Goal: Task Accomplishment & Management: Complete application form

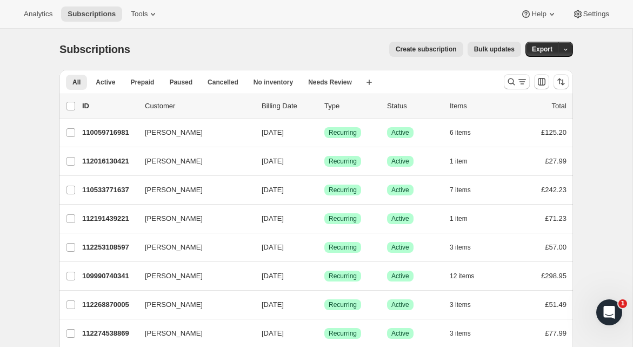
click at [436, 51] on span "Create subscription" at bounding box center [426, 49] width 61 height 9
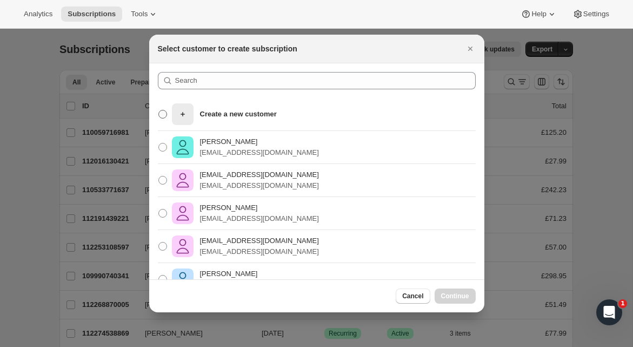
click at [236, 114] on p "Create a new customer" at bounding box center [238, 114] width 77 height 11
click at [159, 110] on input "Create a new customer" at bounding box center [158, 110] width 1 height 1
radio input "true"
click at [451, 289] on button "Continue" at bounding box center [455, 295] width 41 height 15
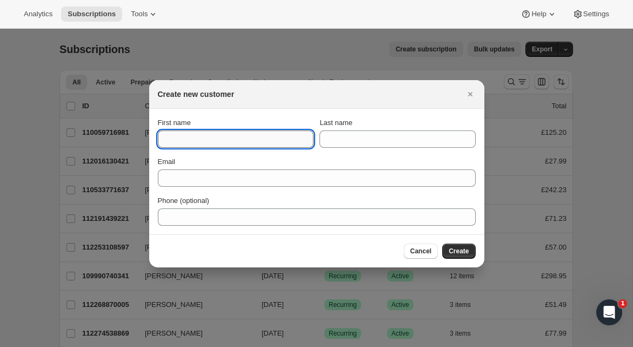
click at [259, 131] on input "First name" at bounding box center [236, 138] width 156 height 17
type input "[PERSON_NAME]"
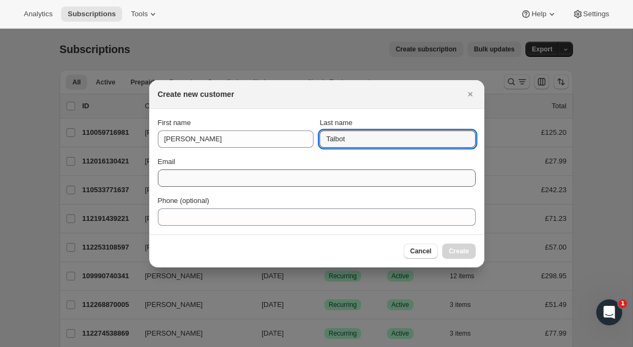
type input "Talbot"
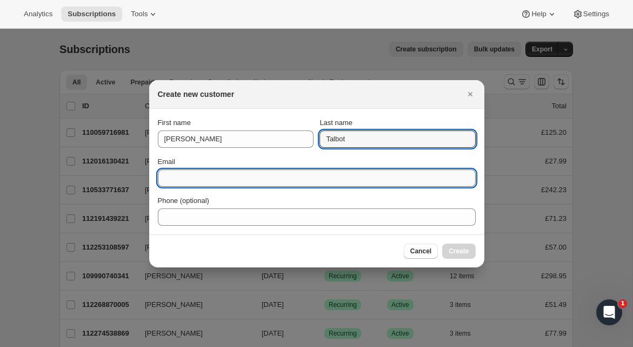
click at [219, 177] on input "Email" at bounding box center [317, 177] width 318 height 17
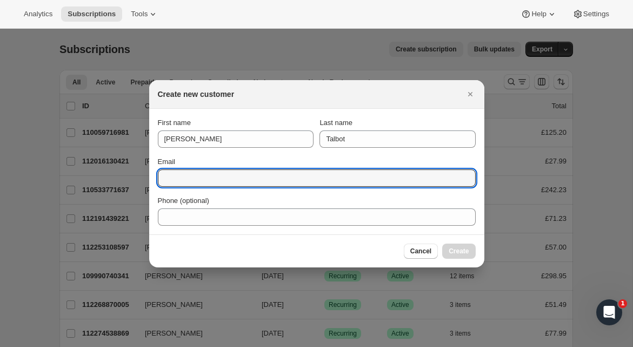
type input "[PERSON_NAME][EMAIL_ADDRESS][PERSON_NAME][DOMAIN_NAME]"
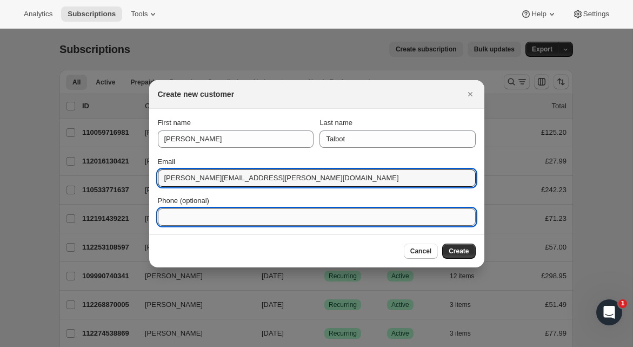
click at [250, 216] on input "Phone (optional)" at bounding box center [317, 216] width 318 height 17
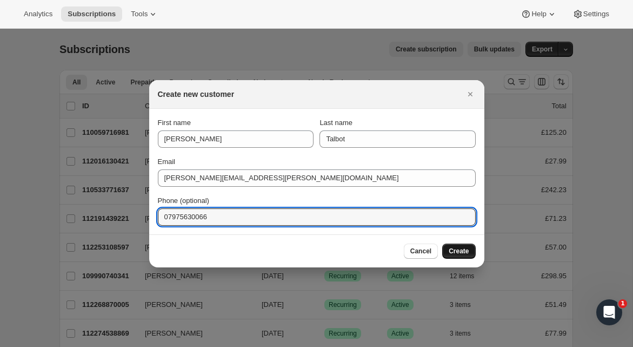
type input "07975630066"
click at [468, 254] on span "Create" at bounding box center [459, 251] width 20 height 9
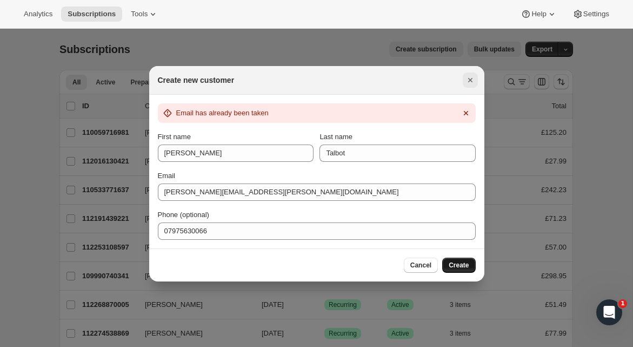
click at [470, 78] on icon "Close" at bounding box center [470, 80] width 11 height 11
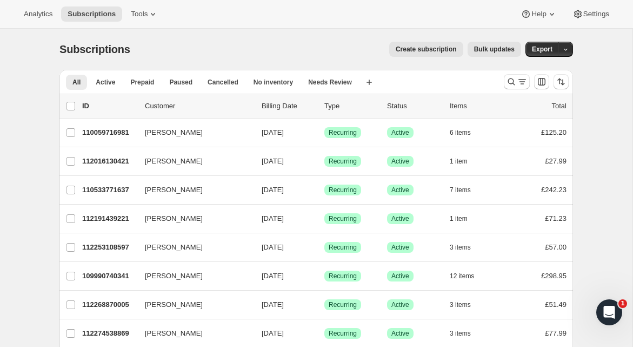
click at [443, 51] on span "Create subscription" at bounding box center [426, 49] width 61 height 9
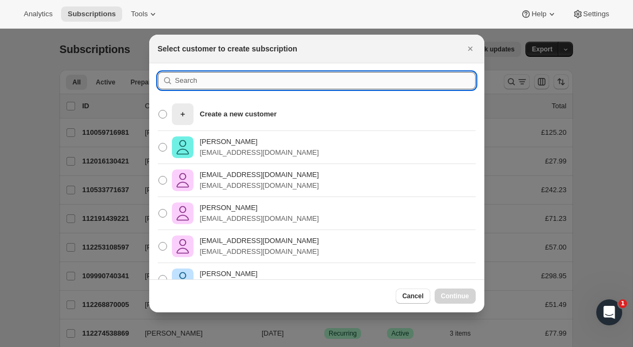
click at [305, 78] on input ":rc:" at bounding box center [325, 80] width 301 height 17
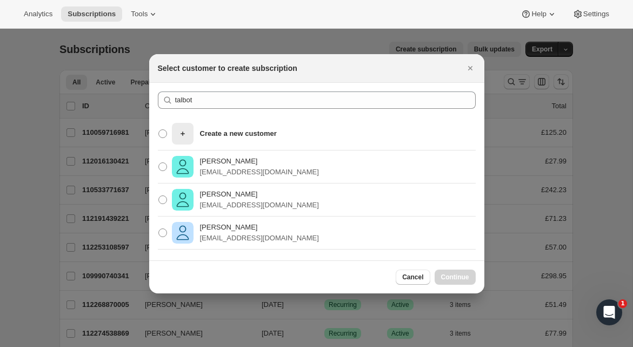
drag, startPoint x: 174, startPoint y: 103, endPoint x: 216, endPoint y: 148, distance: 62.0
click at [174, 103] on div "talbot Clear" at bounding box center [317, 99] width 318 height 17
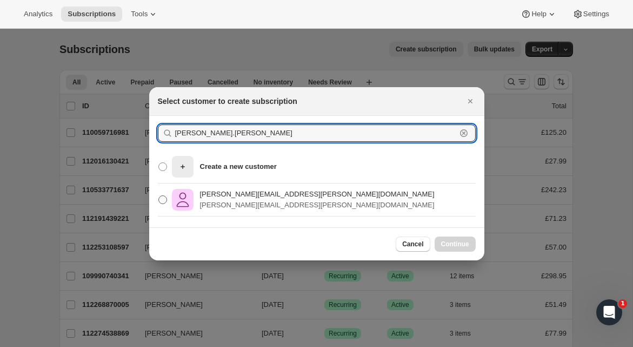
type input "[PERSON_NAME].[PERSON_NAME]"
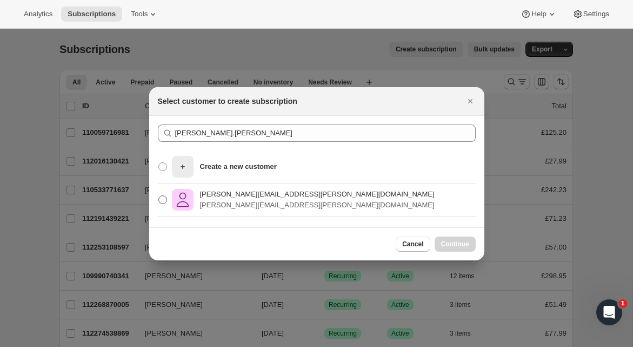
click at [256, 197] on p "[PERSON_NAME][EMAIL_ADDRESS][PERSON_NAME][DOMAIN_NAME]" at bounding box center [317, 194] width 235 height 11
click at [159, 196] on input "[PERSON_NAME][EMAIL_ADDRESS][PERSON_NAME][DOMAIN_NAME] [PERSON_NAME][EMAIL_ADDR…" at bounding box center [158, 195] width 1 height 1
radio input "true"
click at [461, 245] on span "Continue" at bounding box center [455, 244] width 28 height 9
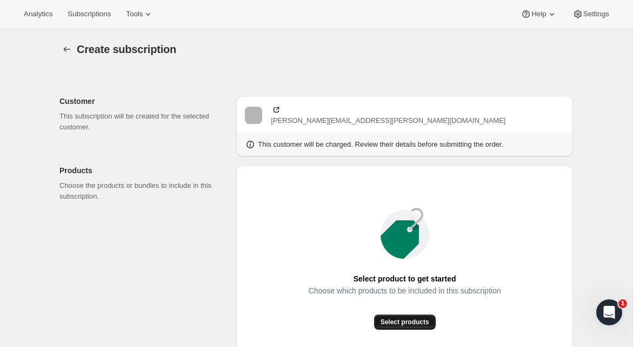
click at [392, 322] on span "Select products" at bounding box center [405, 321] width 49 height 9
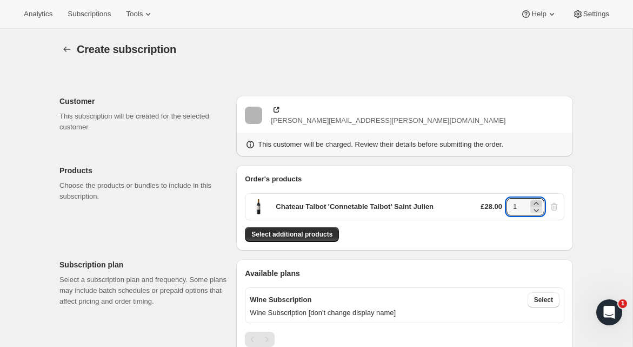
click at [535, 202] on icon at bounding box center [536, 203] width 11 height 11
type input "3"
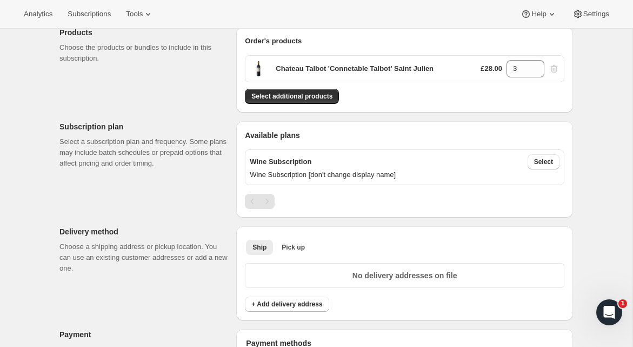
scroll to position [154, 0]
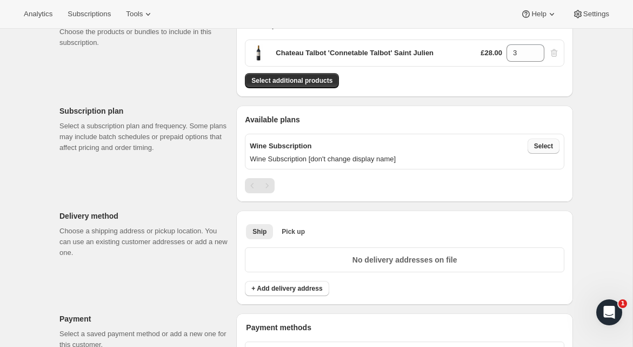
click at [549, 147] on span "Select" at bounding box center [543, 146] width 19 height 9
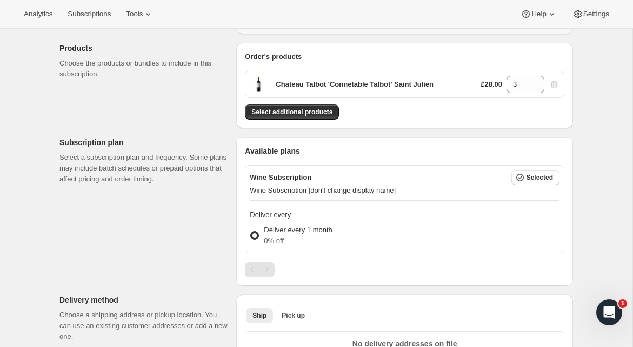
scroll to position [0, 0]
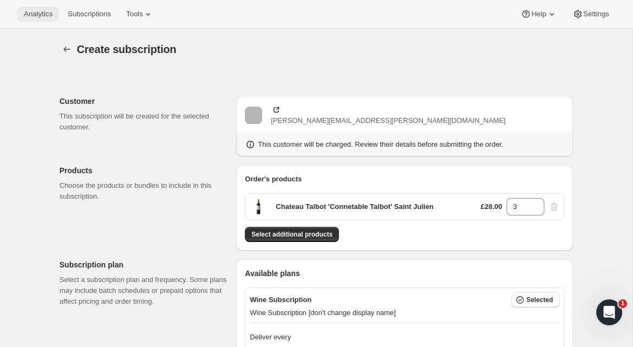
click at [48, 15] on span "Analytics" at bounding box center [38, 14] width 29 height 9
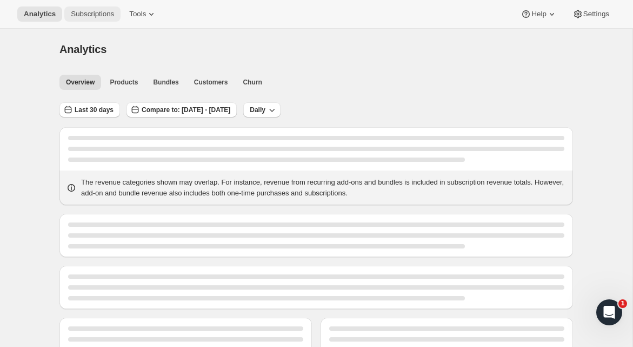
click at [90, 14] on span "Subscriptions" at bounding box center [92, 14] width 43 height 9
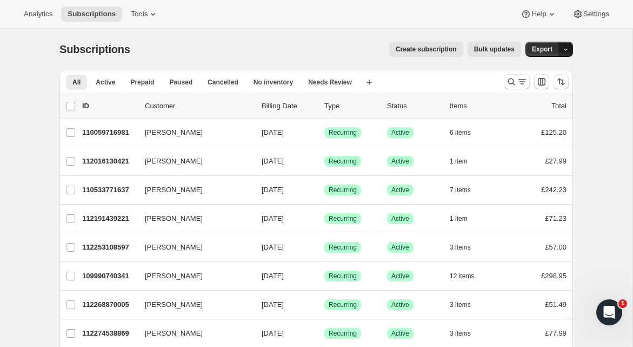
click at [569, 48] on button "button" at bounding box center [565, 49] width 15 height 15
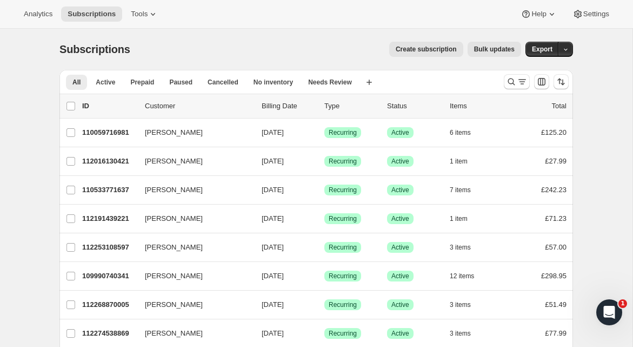
click at [453, 51] on span "Create subscription" at bounding box center [426, 49] width 61 height 9
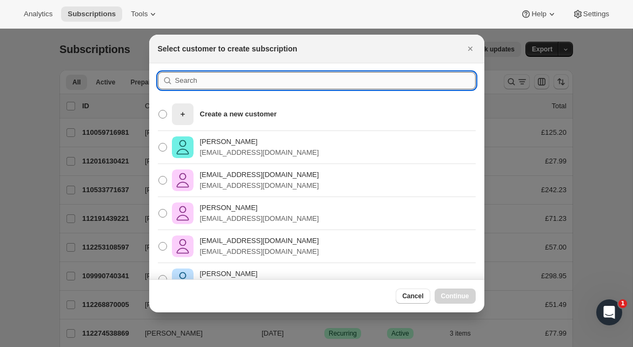
click at [350, 82] on input ":rcd:" at bounding box center [325, 80] width 301 height 17
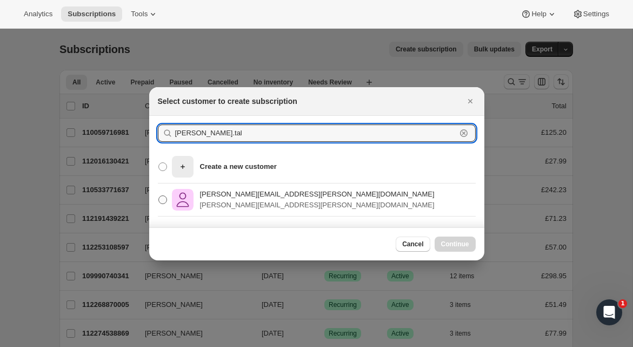
type input "[PERSON_NAME].tal"
click at [296, 207] on p "[PERSON_NAME][EMAIL_ADDRESS][PERSON_NAME][DOMAIN_NAME]" at bounding box center [317, 205] width 235 height 11
click at [159, 196] on input "[PERSON_NAME][EMAIL_ADDRESS][PERSON_NAME][DOMAIN_NAME] [PERSON_NAME][EMAIL_ADDR…" at bounding box center [158, 195] width 1 height 1
radio input "true"
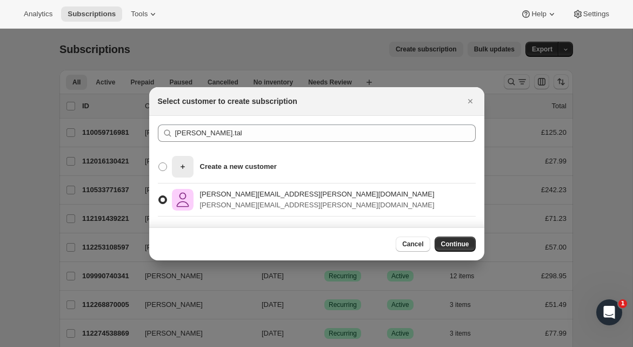
click at [432, 236] on div "Cancel Continue" at bounding box center [435, 243] width 79 height 15
click at [442, 238] on button "Continue" at bounding box center [455, 243] width 41 height 15
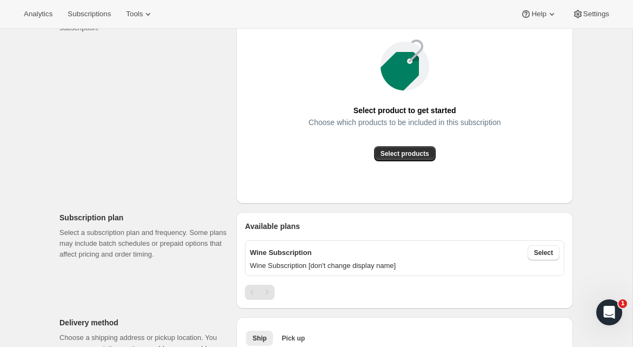
scroll to position [186, 0]
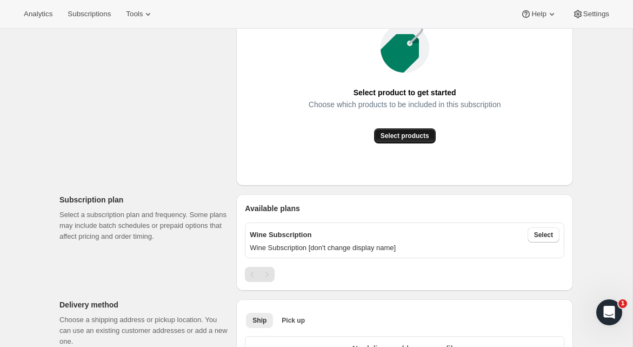
click at [389, 137] on span "Select products" at bounding box center [405, 135] width 49 height 9
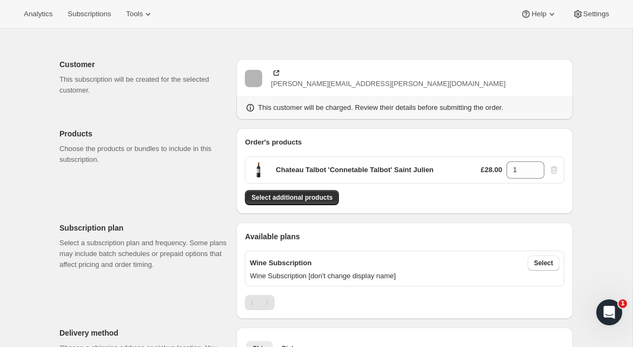
scroll to position [0, 0]
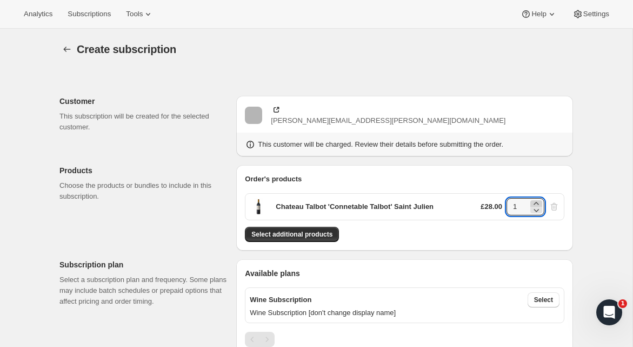
click at [537, 203] on icon at bounding box center [536, 203] width 5 height 3
type input "3"
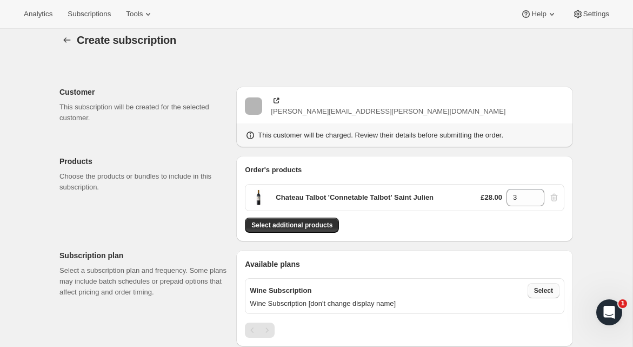
click at [546, 292] on span "Select" at bounding box center [543, 290] width 19 height 9
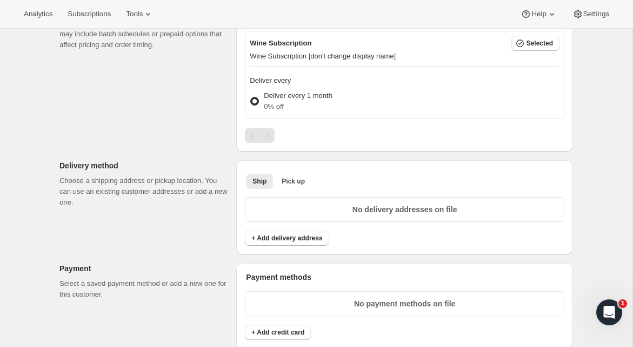
scroll to position [257, 0]
click at [259, 101] on span at bounding box center [255, 100] width 10 height 10
click at [251, 96] on input "Deliver every 1 month 0% off" at bounding box center [250, 96] width 1 height 1
click at [251, 130] on div "Pagination" at bounding box center [252, 134] width 15 height 15
click at [261, 132] on div "Pagination" at bounding box center [267, 134] width 15 height 15
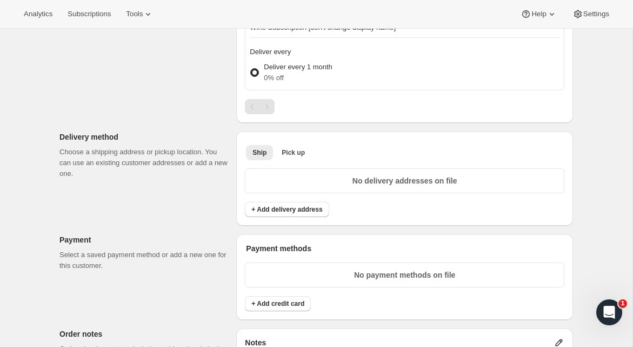
scroll to position [0, 0]
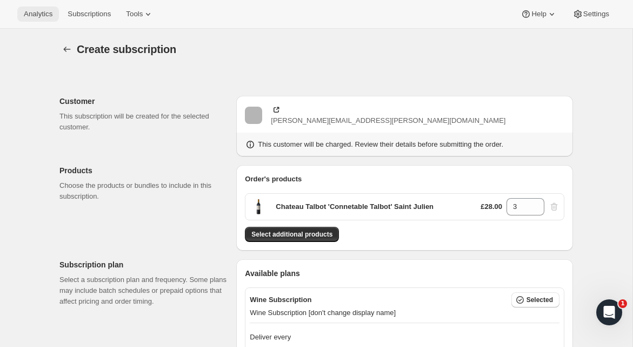
click at [37, 18] on span "Analytics" at bounding box center [38, 14] width 29 height 9
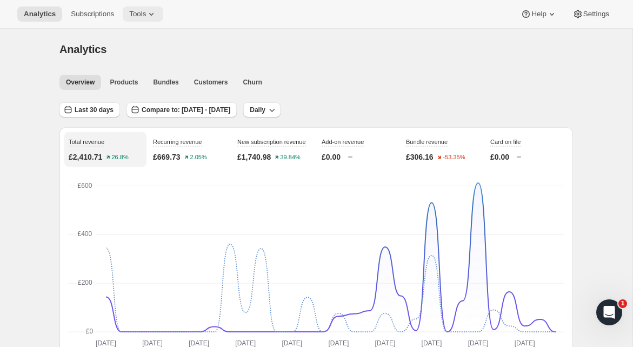
click at [154, 15] on icon at bounding box center [151, 14] width 11 height 11
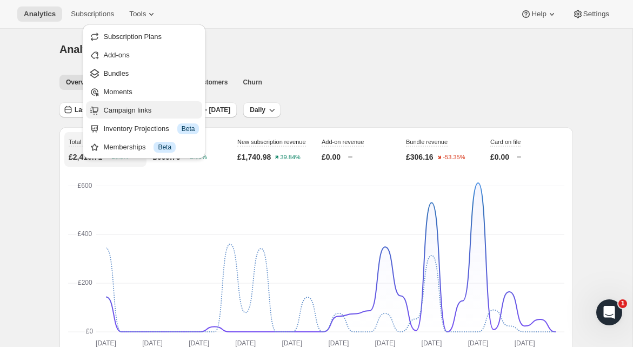
click at [148, 110] on span "Campaign links" at bounding box center [127, 110] width 48 height 8
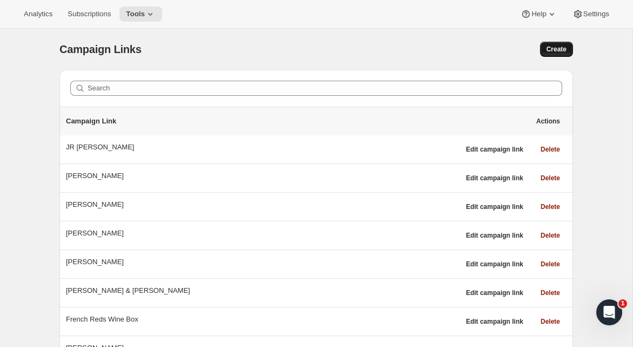
click at [549, 51] on span "Create" at bounding box center [557, 49] width 20 height 9
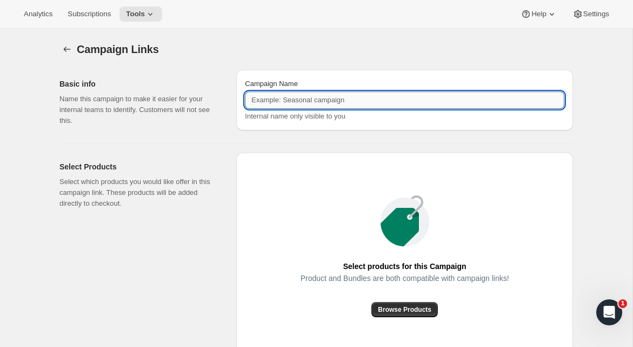
click at [352, 101] on input "Campaign Name" at bounding box center [405, 99] width 320 height 17
type input "[PERSON_NAME]"
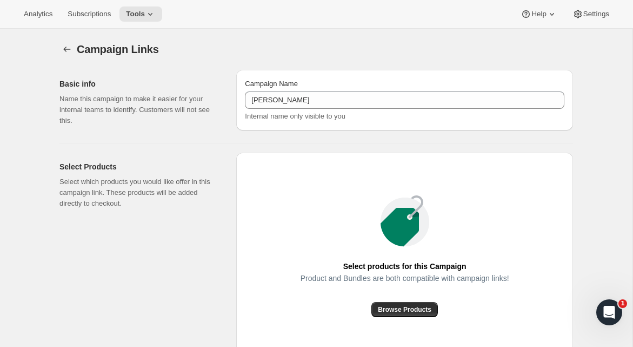
click at [367, 138] on div "Basic info Name this campaign to make it easier for your internal teams to iden…" at bounding box center [312, 254] width 522 height 387
click at [421, 303] on button "Browse Products" at bounding box center [404, 309] width 67 height 15
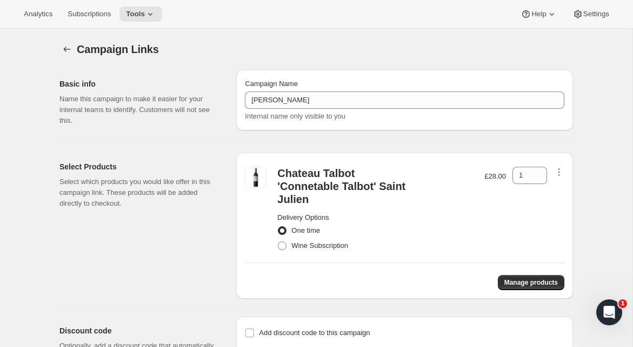
scroll to position [50, 0]
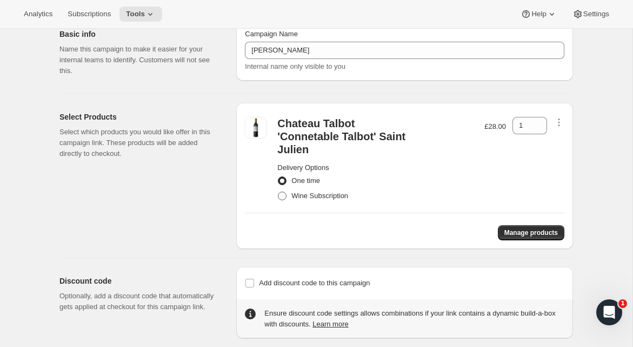
click at [318, 191] on span "Wine Subscription" at bounding box center [319, 195] width 57 height 8
click at [278, 191] on input "Wine Subscription" at bounding box center [278, 191] width 1 height 1
radio input "true"
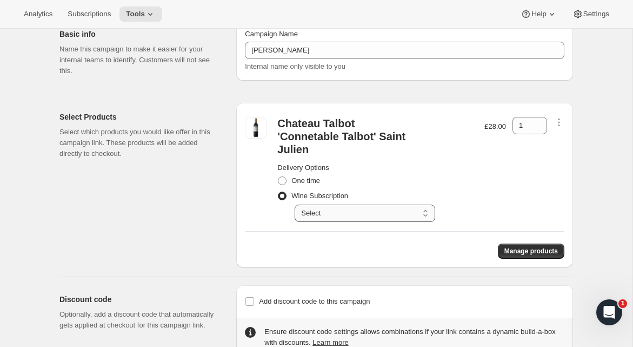
click at [381, 204] on select "Select Deliver every 1 month" at bounding box center [365, 212] width 141 height 17
select select "gid://shopify/SellingPlan/710437929333"
click at [295, 204] on select "Select Deliver every 1 month" at bounding box center [365, 212] width 141 height 17
click at [539, 120] on icon at bounding box center [539, 122] width 11 height 11
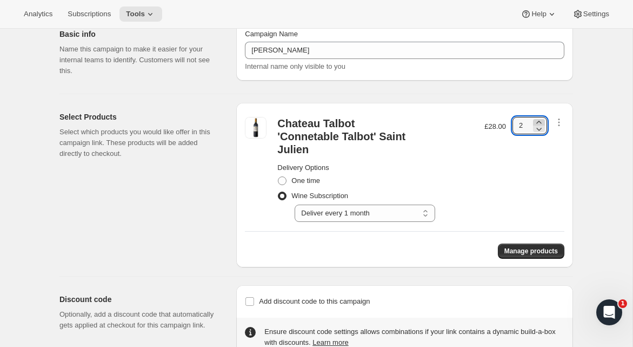
type input "3"
click at [576, 158] on div "Campaign Links. This page is ready Campaign Links Basic info Name this campaign…" at bounding box center [316, 167] width 540 height 377
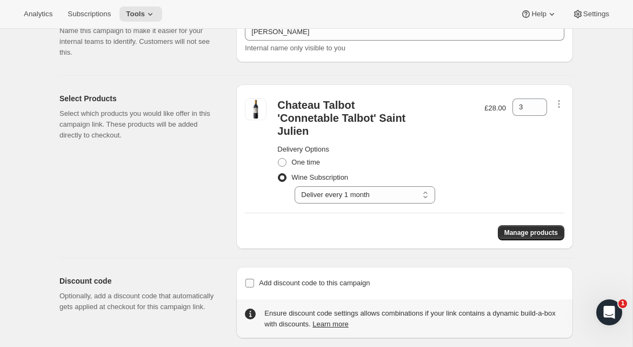
click at [250, 278] on input "Add discount code to this campaign" at bounding box center [249, 282] width 9 height 9
checkbox input "true"
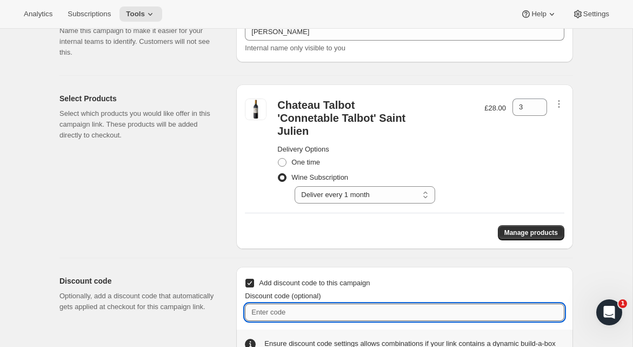
click at [325, 303] on input "Discount code (optional)" at bounding box center [405, 311] width 320 height 17
paste input "box-discount-3QVN3B"
type input "box-discount-3QVN3B"
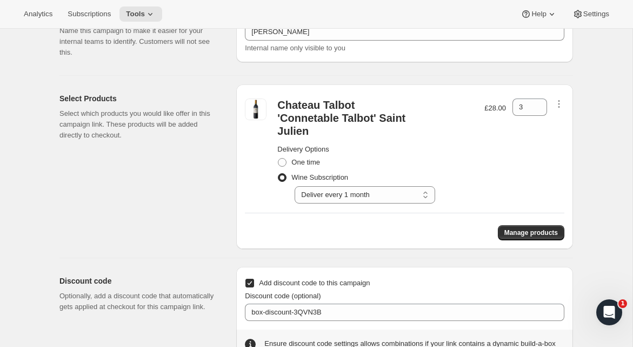
click at [576, 267] on div "Campaign Links. This page is ready Campaign Links Basic info Name this campaign…" at bounding box center [316, 165] width 540 height 408
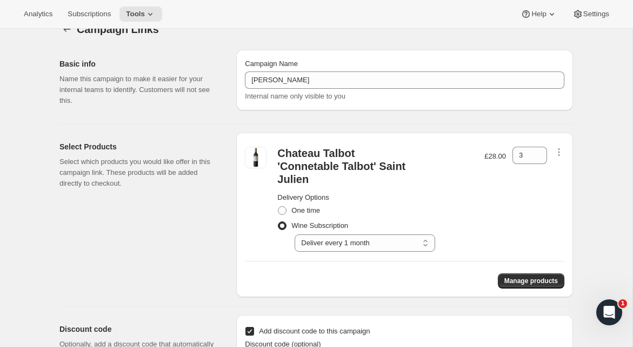
scroll to position [0, 0]
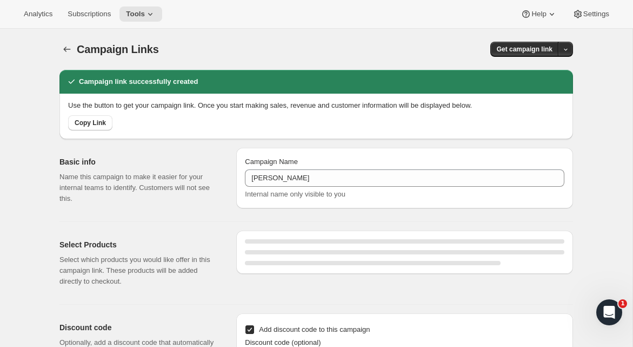
select select "gid://shopify/SellingPlan/710437929333"
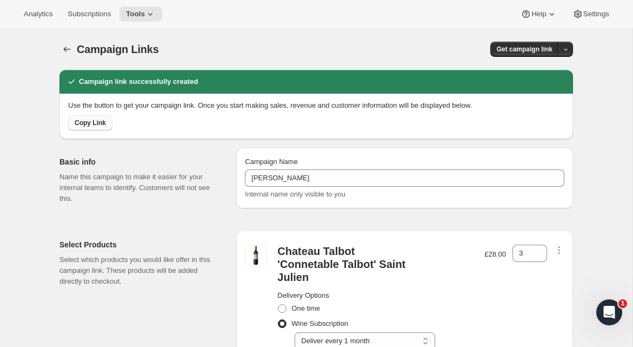
click at [94, 127] on span "Copy Link" at bounding box center [90, 122] width 31 height 9
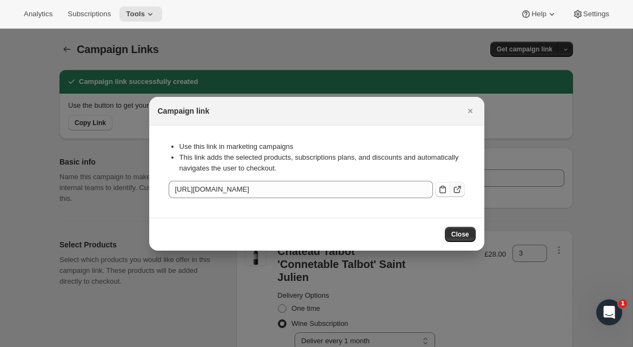
click at [460, 191] on icon ":rsi:" at bounding box center [457, 189] width 11 height 11
click at [441, 191] on icon ":rsi:" at bounding box center [442, 189] width 11 height 11
click at [453, 228] on button "Close" at bounding box center [460, 234] width 31 height 15
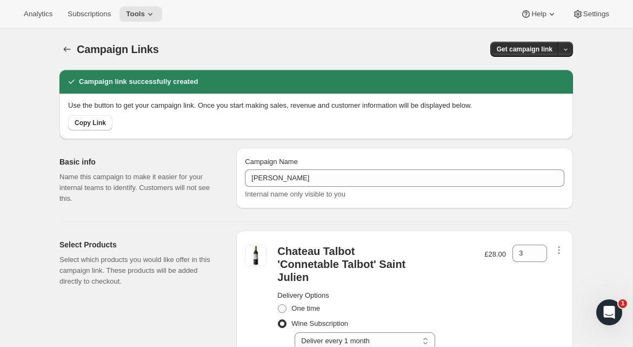
click at [577, 164] on div "Campaign Links. This page is ready Campaign Links Get campaign link Campaign li…" at bounding box center [316, 272] width 540 height 486
click at [62, 51] on icon "button" at bounding box center [67, 49] width 11 height 11
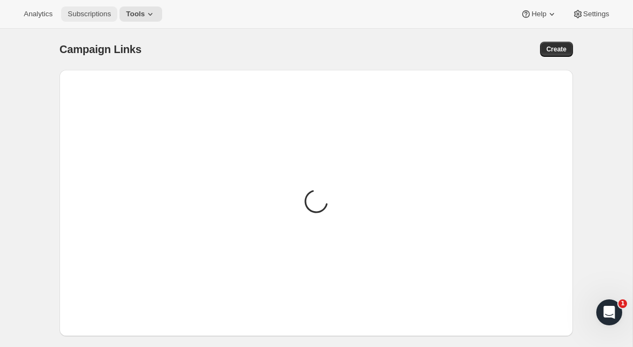
click at [83, 18] on button "Subscriptions" at bounding box center [89, 13] width 56 height 15
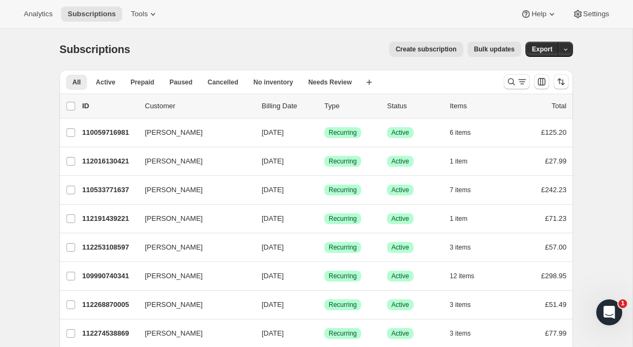
click at [398, 49] on span "Create subscription" at bounding box center [426, 49] width 61 height 9
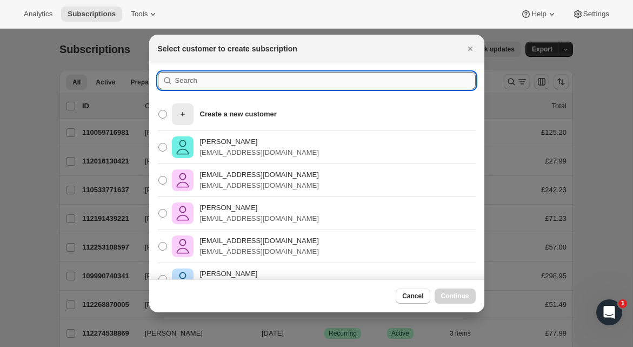
click at [262, 80] on input ":rt7:" at bounding box center [325, 80] width 301 height 17
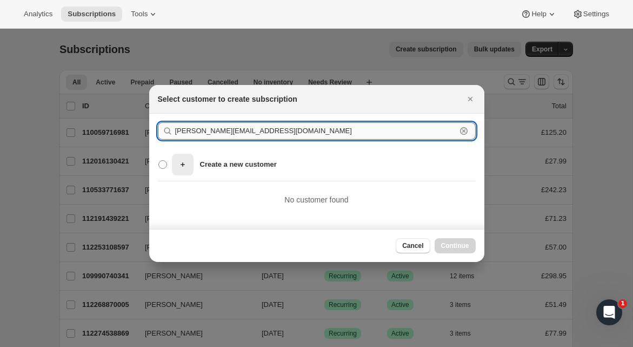
click at [227, 131] on input "[PERSON_NAME][EMAIL_ADDRESS][DOMAIN_NAME]" at bounding box center [315, 130] width 281 height 17
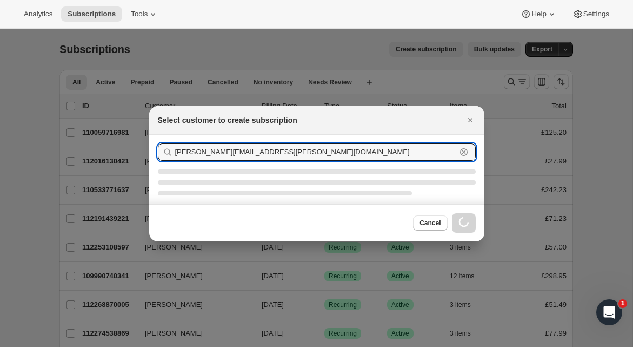
drag, startPoint x: 261, startPoint y: 152, endPoint x: 265, endPoint y: 161, distance: 9.9
click at [261, 152] on input "[PERSON_NAME][EMAIL_ADDRESS][PERSON_NAME][DOMAIN_NAME]" at bounding box center [315, 151] width 281 height 17
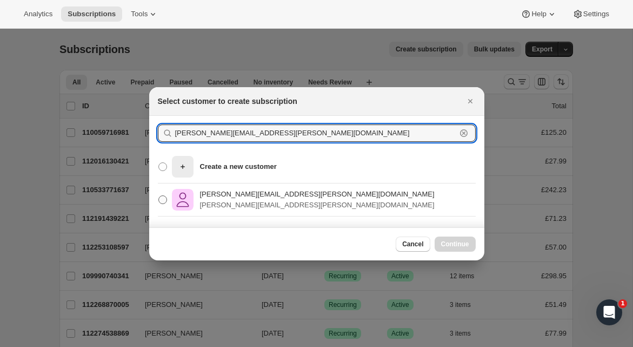
type input "[PERSON_NAME][EMAIL_ADDRESS][PERSON_NAME][DOMAIN_NAME]"
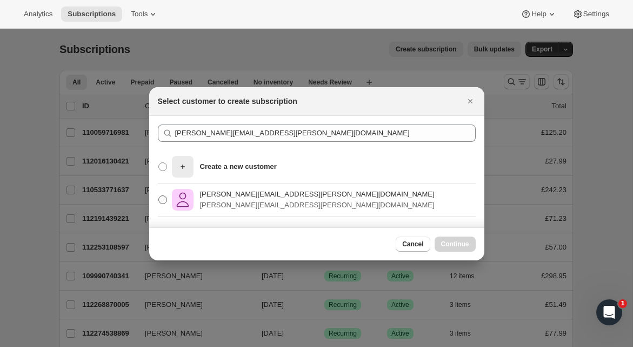
click at [268, 194] on p "[PERSON_NAME][EMAIL_ADDRESS][PERSON_NAME][DOMAIN_NAME]" at bounding box center [317, 194] width 235 height 11
click at [159, 195] on input "[PERSON_NAME][EMAIL_ADDRESS][PERSON_NAME][DOMAIN_NAME] [PERSON_NAME][EMAIL_ADDR…" at bounding box center [158, 195] width 1 height 1
radio input "true"
click at [463, 244] on span "Continue" at bounding box center [455, 244] width 28 height 9
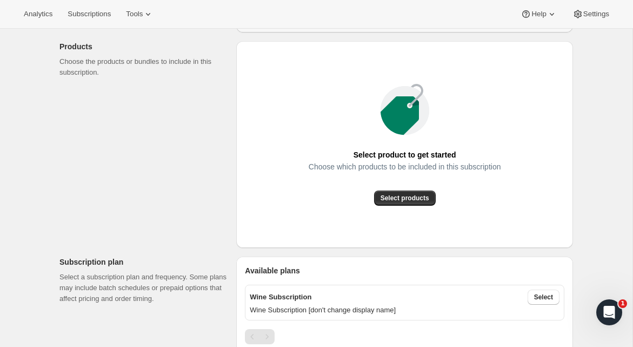
scroll to position [113, 0]
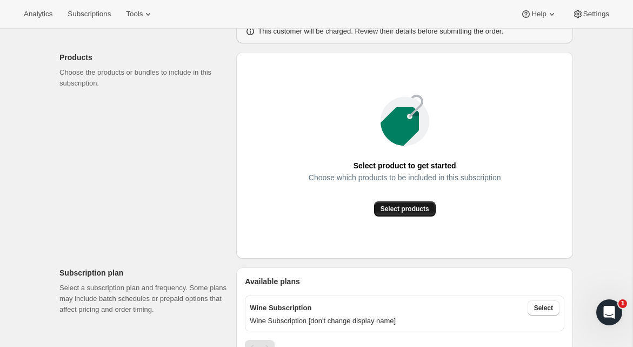
click at [429, 214] on button "Select products" at bounding box center [405, 208] width 62 height 15
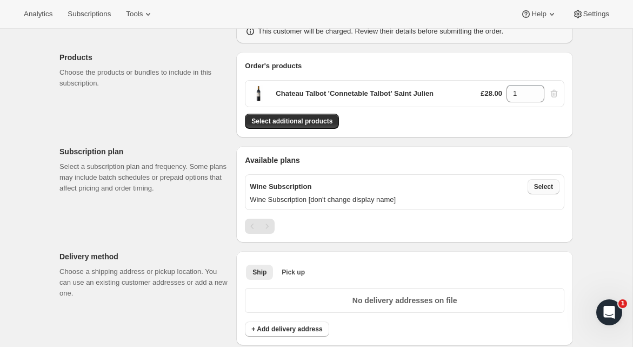
click at [537, 185] on span "Select" at bounding box center [543, 186] width 19 height 9
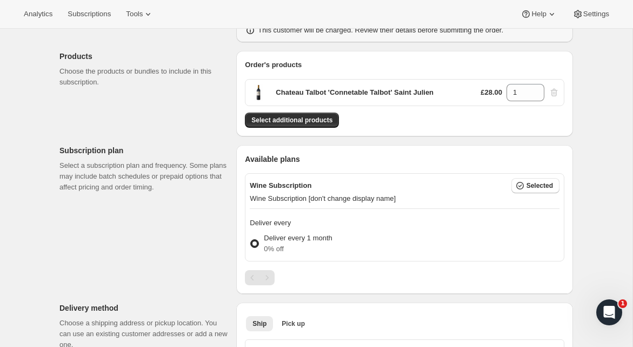
click at [280, 250] on p "0% off" at bounding box center [298, 248] width 68 height 11
click at [251, 240] on input "Deliver every 1 month 0% off" at bounding box center [250, 239] width 1 height 1
click at [535, 89] on icon at bounding box center [536, 88] width 11 height 11
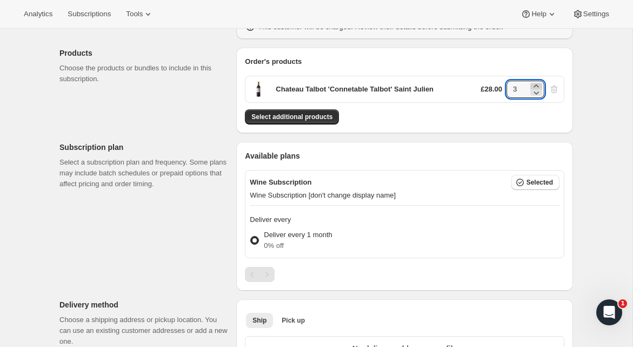
click at [535, 89] on icon at bounding box center [536, 92] width 11 height 11
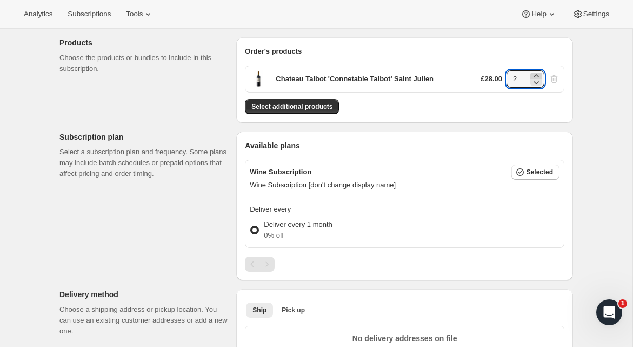
click at [535, 74] on icon at bounding box center [536, 75] width 11 height 11
type input "3"
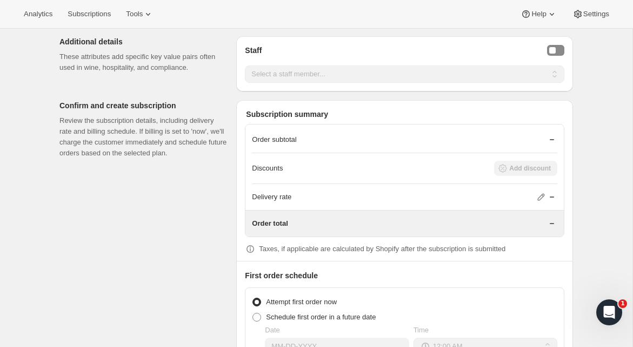
scroll to position [666, 0]
click at [293, 163] on div "Discounts Add discount" at bounding box center [404, 168] width 305 height 15
click at [293, 167] on div "Discounts Add discount" at bounding box center [404, 168] width 305 height 15
click at [521, 169] on div "Discounts Add discount" at bounding box center [404, 168] width 305 height 15
click at [461, 170] on div "Discounts Add discount" at bounding box center [404, 168] width 305 height 15
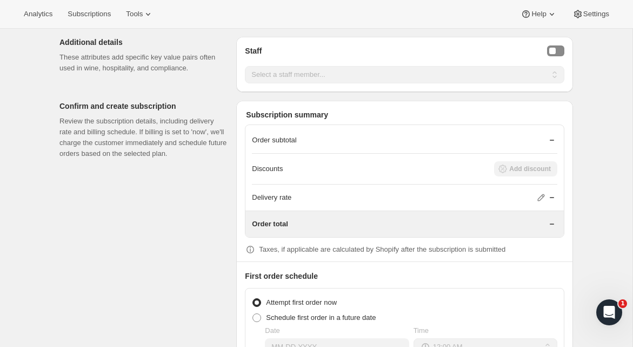
click at [471, 200] on div "Delivery rate" at bounding box center [404, 197] width 305 height 11
click at [282, 142] on p "Order subtotal" at bounding box center [274, 140] width 44 height 11
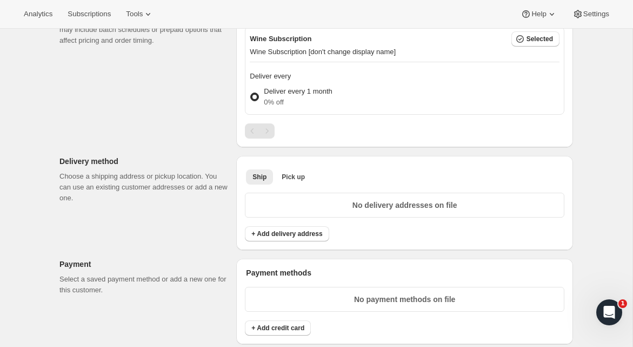
scroll to position [320, 0]
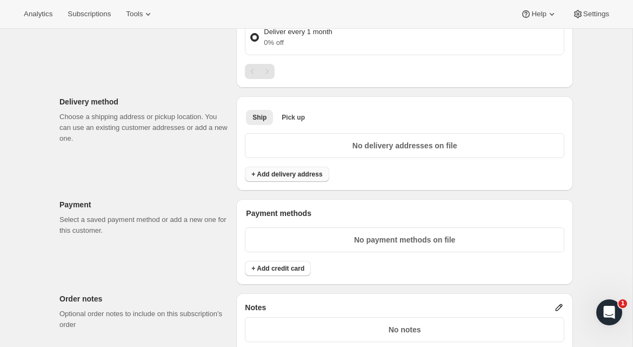
click at [309, 170] on span "+ Add delivery address" at bounding box center [286, 174] width 71 height 9
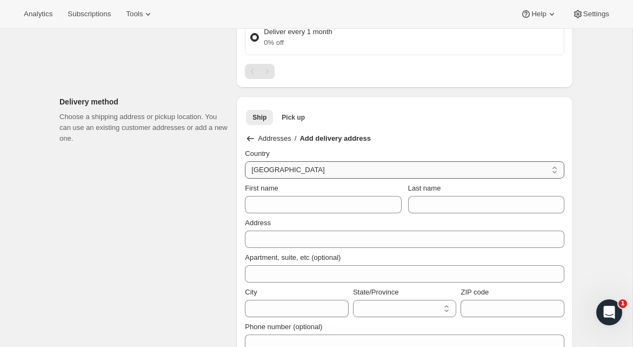
click at [297, 174] on select "[GEOGRAPHIC_DATA] [GEOGRAPHIC_DATA] [GEOGRAPHIC_DATA] [GEOGRAPHIC_DATA] [GEOGRA…" at bounding box center [405, 169] width 320 height 17
select select "GB"
click at [245, 161] on select "[GEOGRAPHIC_DATA] [GEOGRAPHIC_DATA] [GEOGRAPHIC_DATA] [GEOGRAPHIC_DATA] [GEOGRA…" at bounding box center [405, 169] width 320 height 17
select select "BFP"
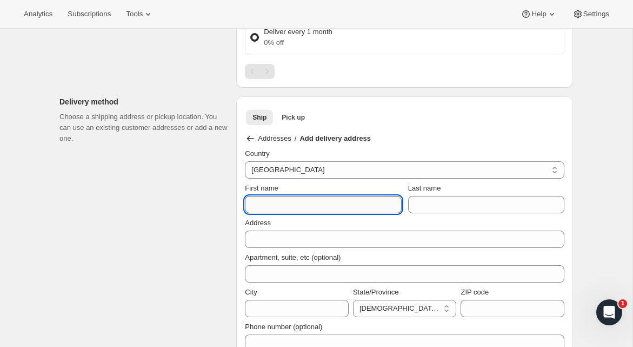
click at [296, 208] on input "First name" at bounding box center [323, 204] width 156 height 17
type input "[PERSON_NAME]"
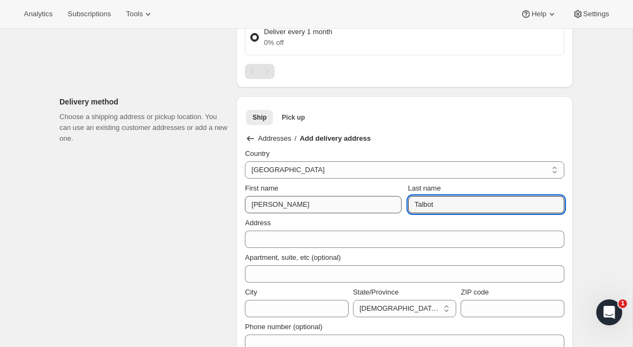
type input "Talbot"
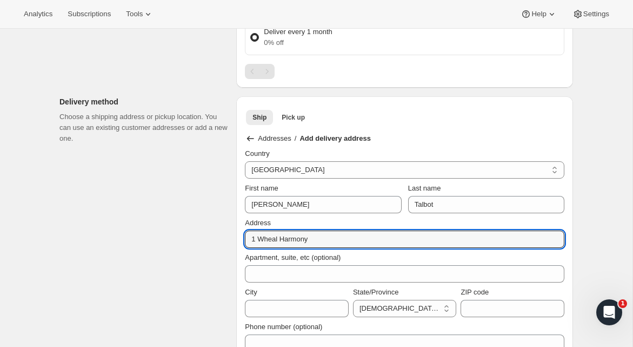
type input "1 Wheal Harmony Bungalow, Wheal Harmony,"
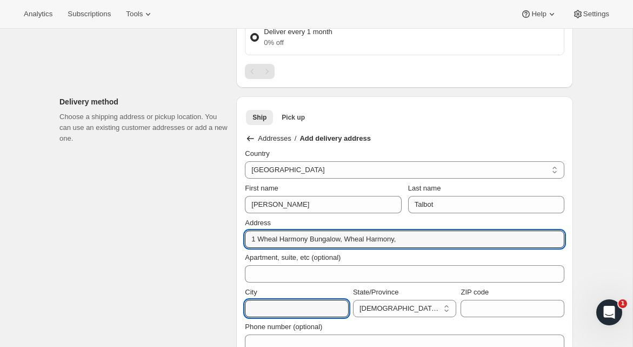
type input "Redruth"
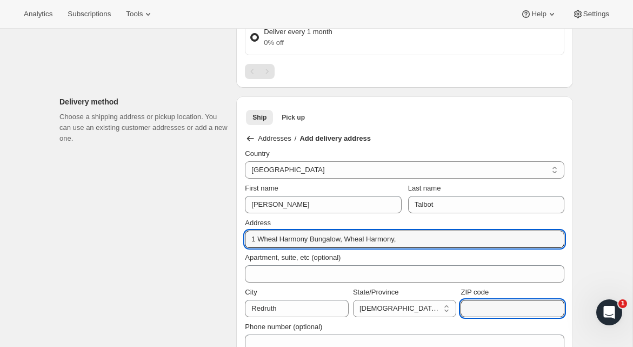
type input "TR15 1EQ"
click at [377, 307] on select "[DEMOGRAPHIC_DATA] Forces [GEOGRAPHIC_DATA] [GEOGRAPHIC_DATA] [GEOGRAPHIC_DATA]…" at bounding box center [405, 308] width 104 height 17
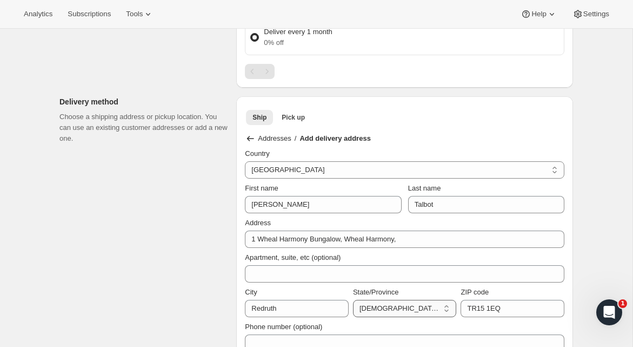
select select "ENG"
click at [353, 300] on select "[DEMOGRAPHIC_DATA] Forces [GEOGRAPHIC_DATA] [GEOGRAPHIC_DATA] [GEOGRAPHIC_DATA]…" at bounding box center [405, 308] width 104 height 17
click at [346, 290] on div "City" at bounding box center [297, 292] width 104 height 11
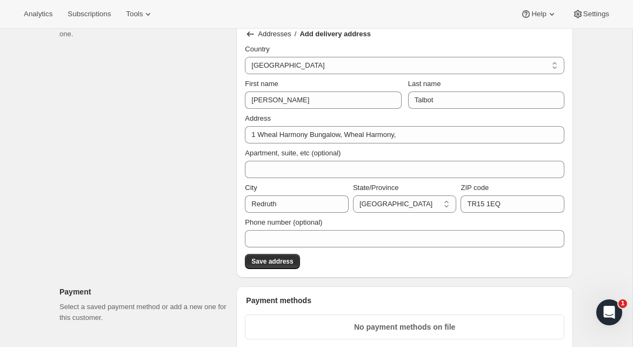
scroll to position [426, 0]
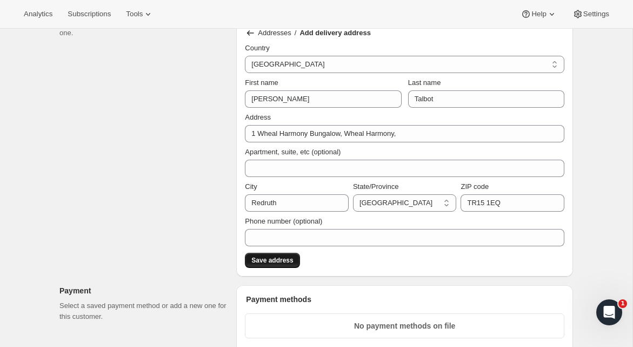
click at [291, 263] on span "Save address" at bounding box center [272, 260] width 42 height 9
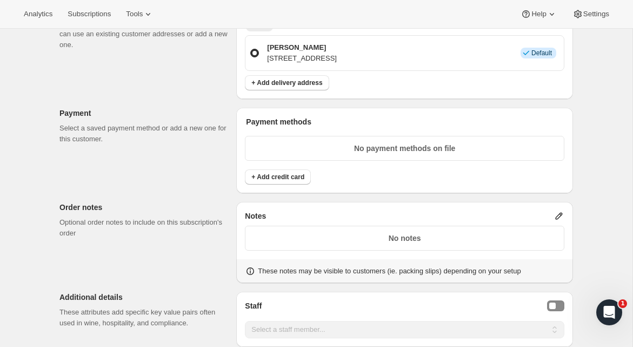
scroll to position [506, 0]
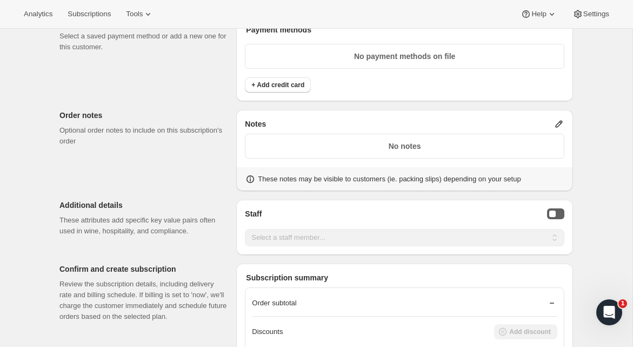
click at [550, 217] on div "Staff Selector" at bounding box center [552, 213] width 6 height 6
click at [521, 246] on select "Select a staff member... [PERSON_NAME] [PERSON_NAME]" at bounding box center [405, 237] width 320 height 17
click at [555, 219] on button "Staff Selector" at bounding box center [555, 213] width 17 height 11
click at [573, 225] on div "Staff Select a staff member... [PERSON_NAME] [PERSON_NAME] Select a staff membe…" at bounding box center [404, 227] width 337 height 55
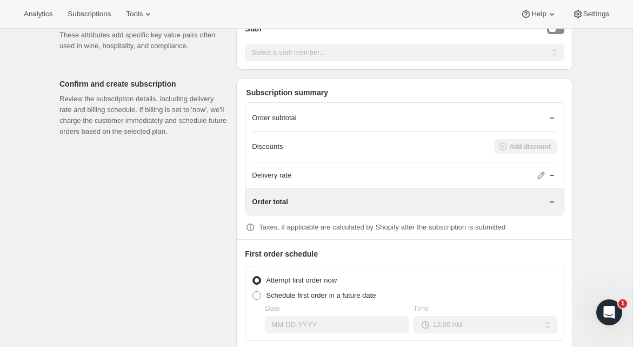
scroll to position [703, 0]
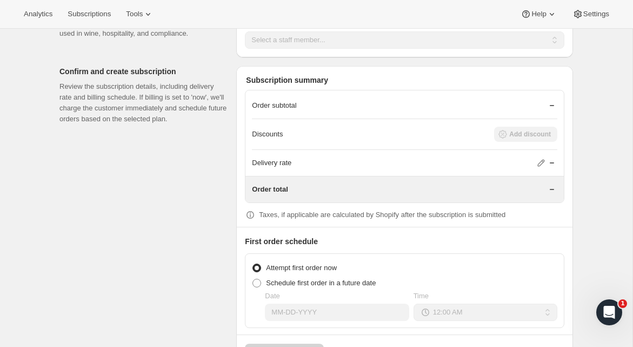
click at [497, 111] on div "Order subtotal" at bounding box center [404, 105] width 305 height 11
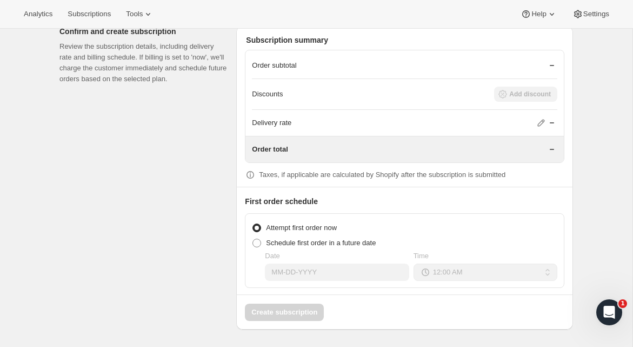
scroll to position [0, 0]
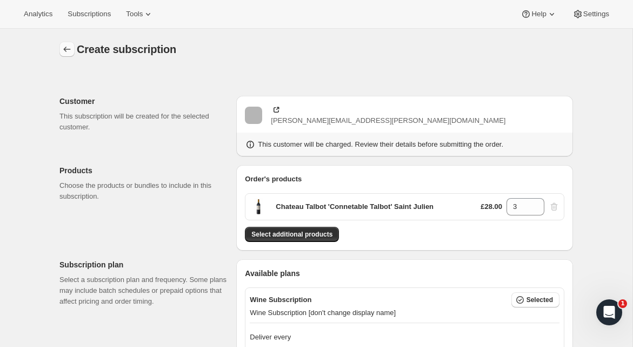
click at [62, 50] on icon "button" at bounding box center [67, 49] width 11 height 11
